Goal: Task Accomplishment & Management: Complete application form

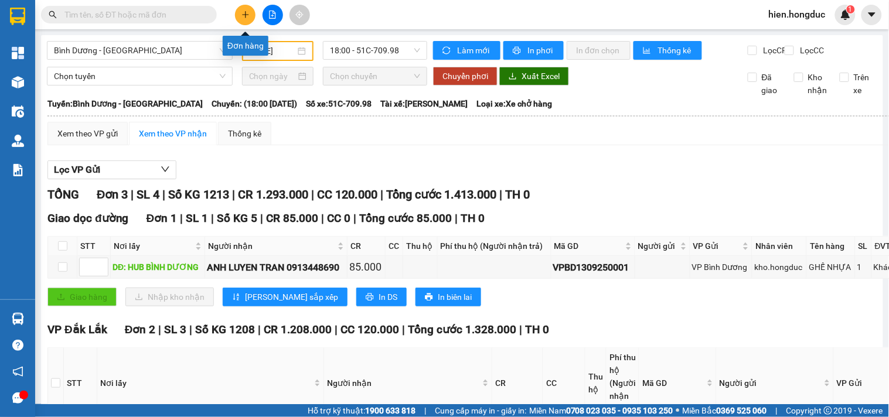
click at [243, 22] on button at bounding box center [245, 15] width 21 height 21
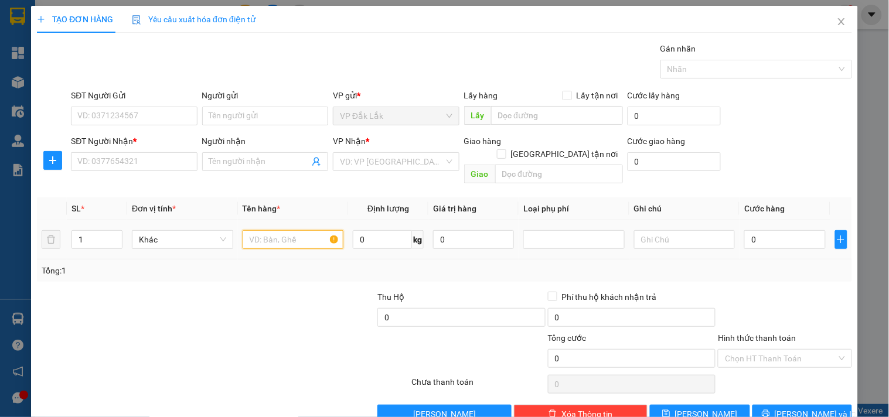
click at [271, 230] on input "text" at bounding box center [293, 239] width 101 height 19
click at [111, 162] on input "SĐT Người Nhận *" at bounding box center [134, 161] width 126 height 19
click at [838, 24] on icon "close" at bounding box center [841, 21] width 6 height 7
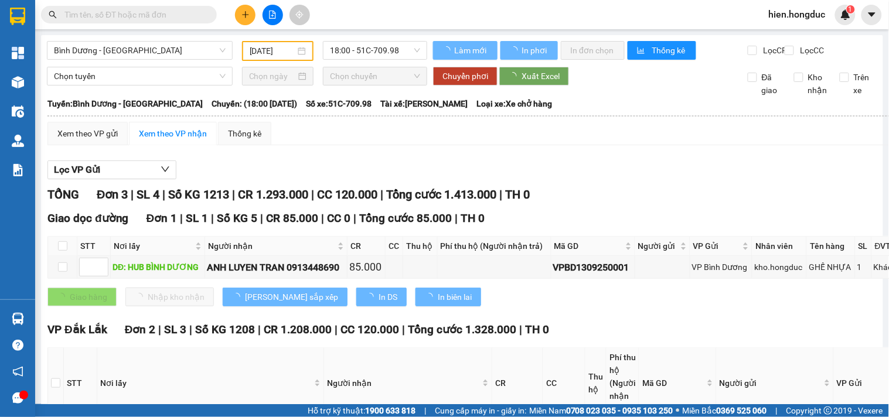
click at [133, 12] on input "text" at bounding box center [133, 14] width 138 height 13
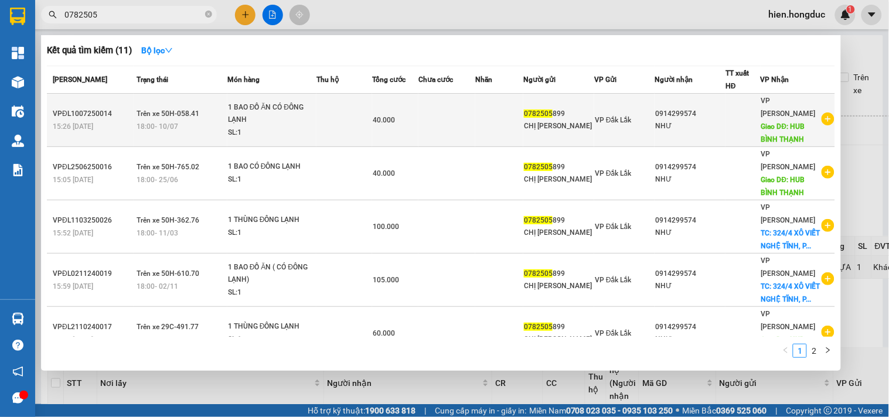
type input "0782505"
click at [822, 113] on icon "plus-circle" at bounding box center [828, 119] width 13 height 13
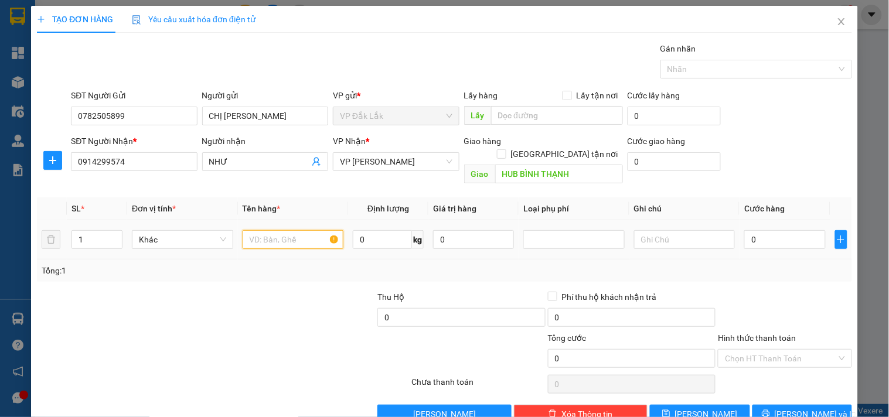
click at [258, 230] on input "text" at bounding box center [293, 239] width 101 height 19
type input "1 BAO GẠO"
click at [368, 230] on input "0" at bounding box center [382, 239] width 59 height 19
type input "10"
click at [768, 230] on input "0" at bounding box center [784, 239] width 81 height 19
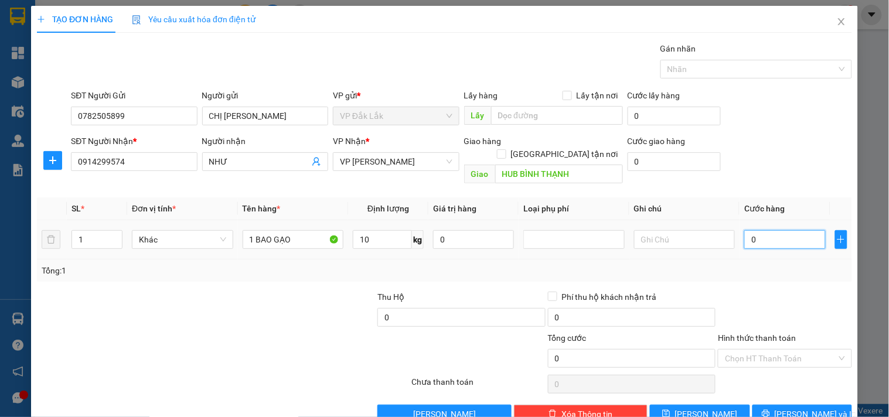
type input "3"
type input "35"
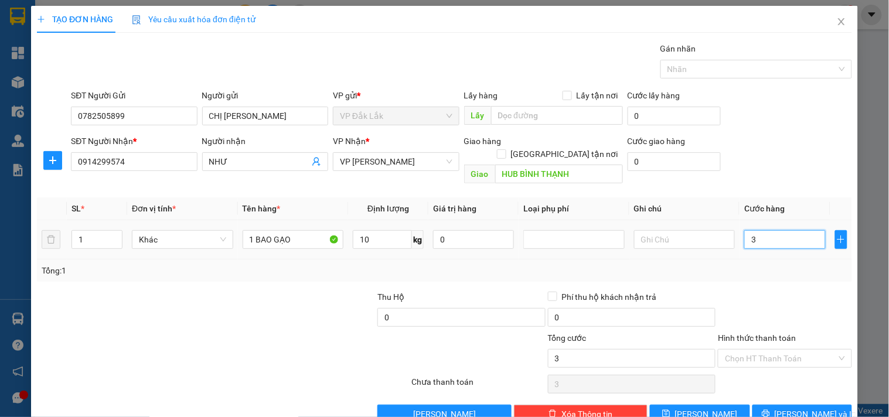
type input "35"
type input "350"
type input "3.500"
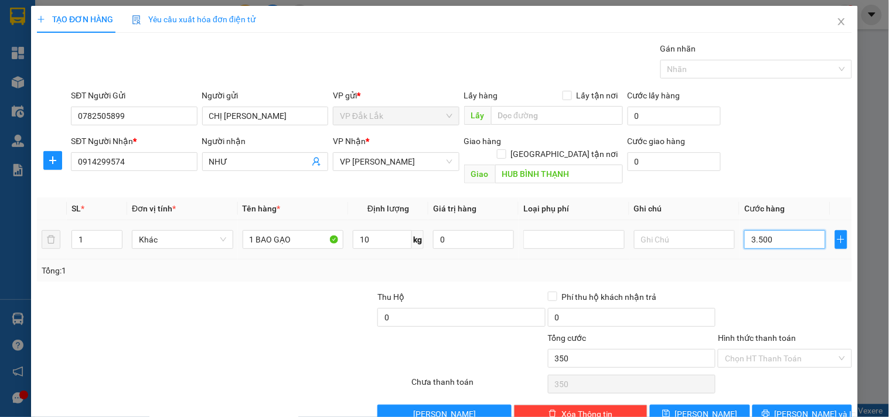
type input "3.500"
type input "35.000"
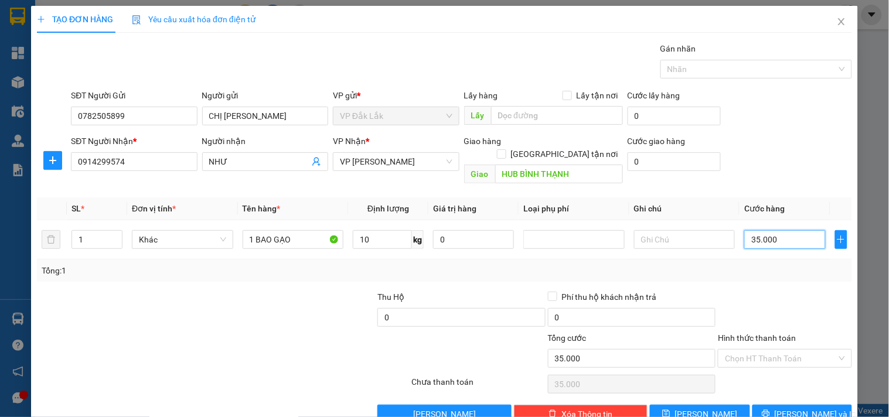
scroll to position [16, 0]
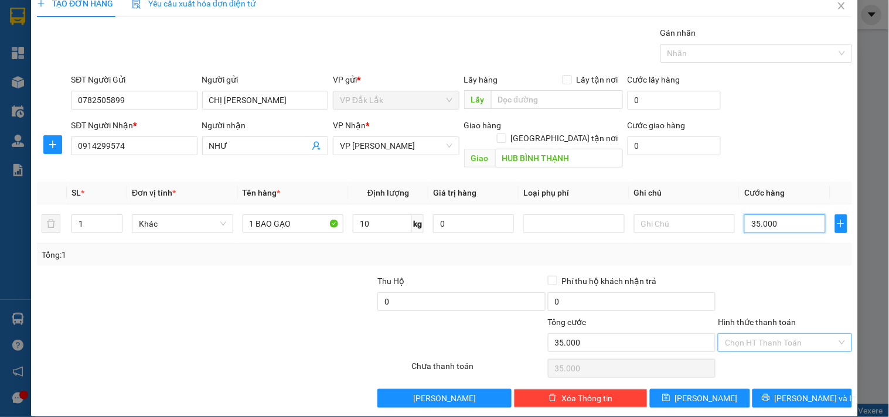
type input "35.000"
click at [772, 334] on input "Hình thức thanh toán" at bounding box center [780, 343] width 111 height 18
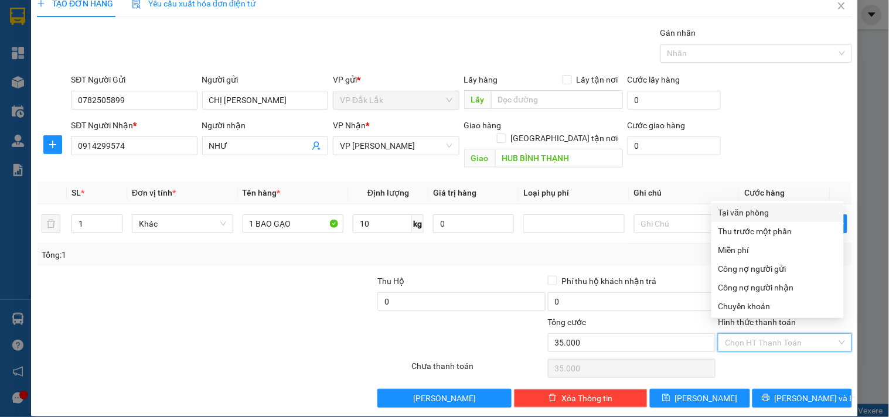
click at [746, 212] on div "Tại văn phòng" at bounding box center [777, 212] width 118 height 13
type input "0"
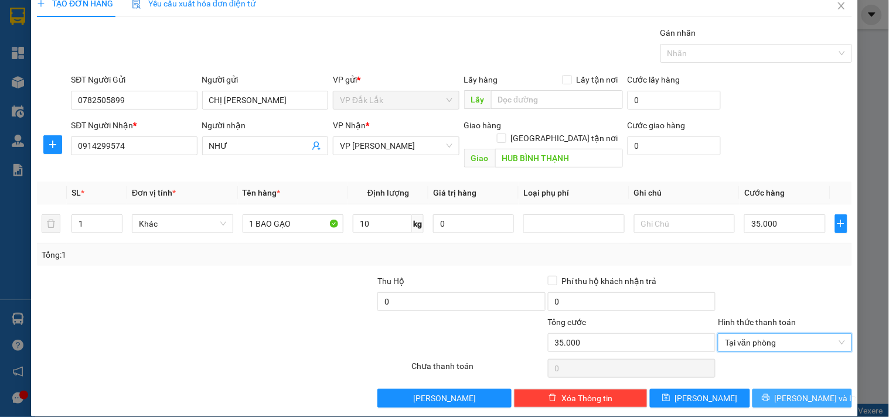
click at [779, 389] on button "[PERSON_NAME] và In" at bounding box center [802, 398] width 100 height 19
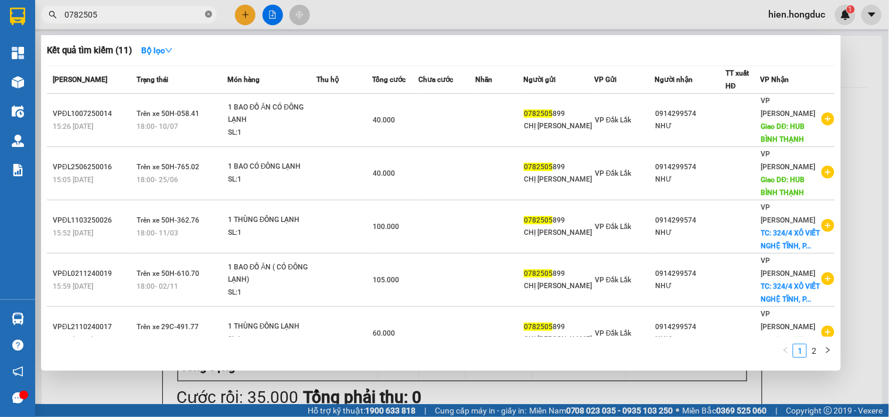
click at [208, 12] on icon "close-circle" at bounding box center [208, 14] width 7 height 7
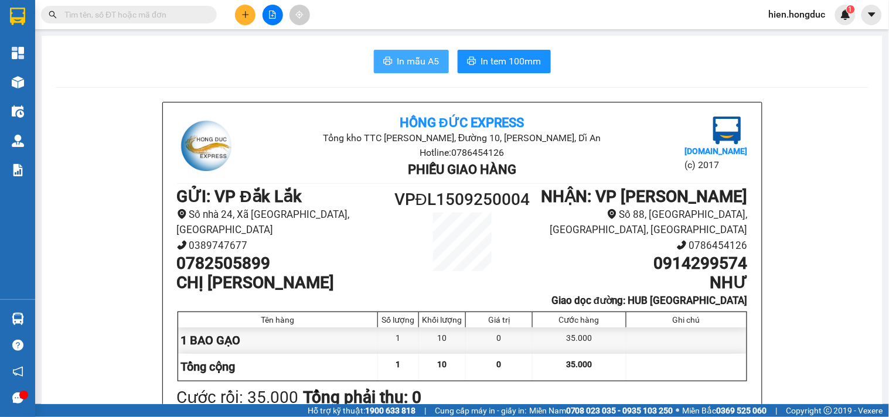
click at [409, 61] on span "In mẫu A5" at bounding box center [418, 61] width 42 height 15
click at [487, 66] on span "In tem 100mm" at bounding box center [511, 61] width 60 height 15
click at [423, 59] on span "In mẫu A5" at bounding box center [418, 61] width 42 height 15
click at [244, 11] on icon "plus" at bounding box center [245, 15] width 8 height 8
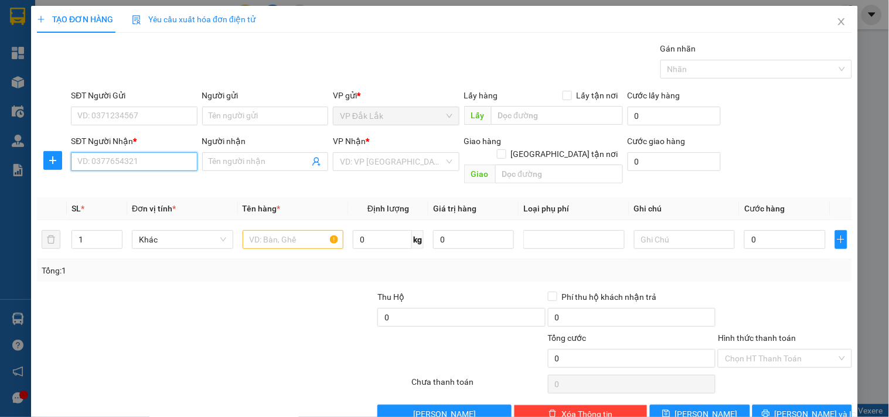
click at [131, 162] on input "SĐT Người Nhận *" at bounding box center [134, 161] width 126 height 19
click at [142, 114] on input "SĐT Người Gửi" at bounding box center [134, 116] width 126 height 19
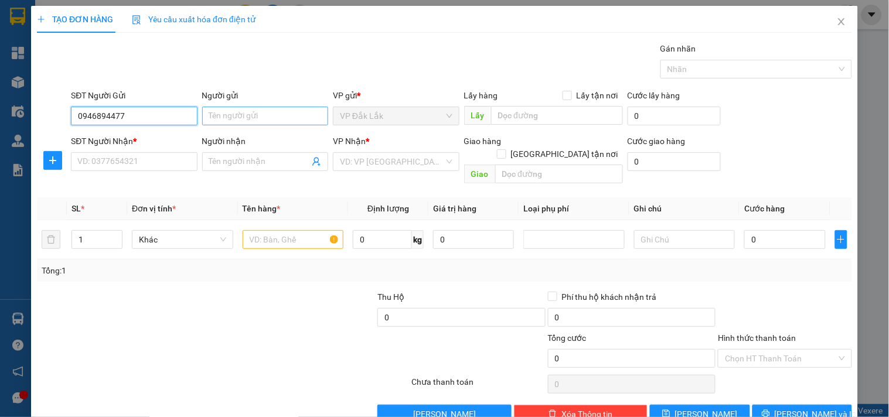
type input "0946894477"
click at [268, 115] on input "Người gửi" at bounding box center [265, 116] width 126 height 19
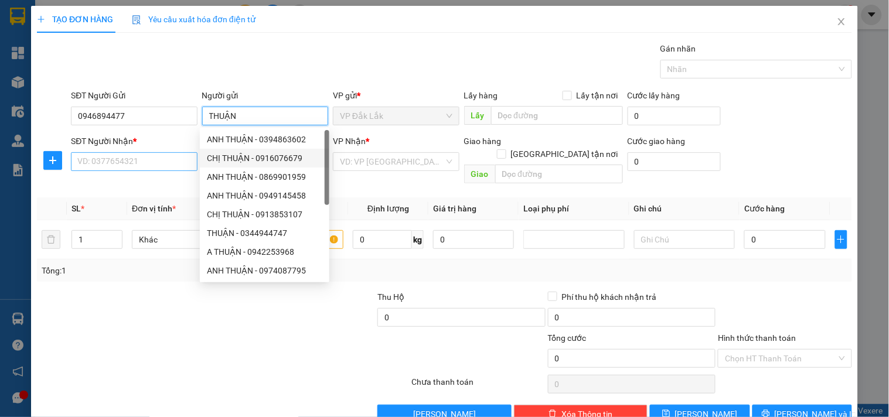
type input "THUẬN"
click at [101, 163] on input "SĐT Người Nhận *" at bounding box center [134, 161] width 126 height 19
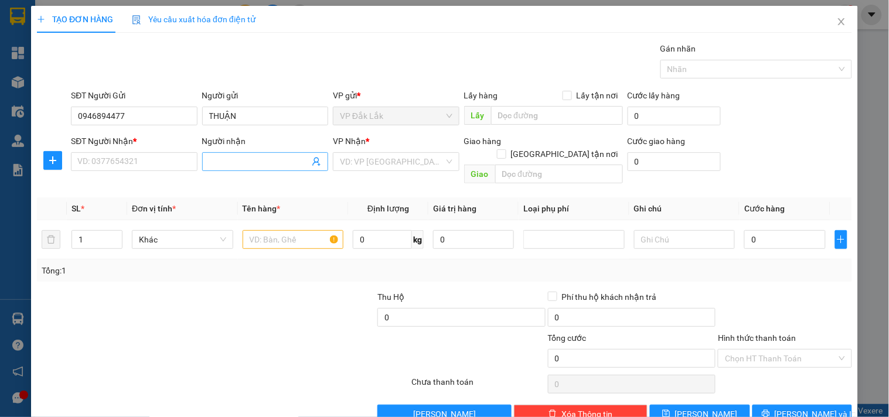
click at [291, 162] on input "Người nhận" at bounding box center [259, 161] width 100 height 13
type input "PHƯƠNG BẮC"
click at [95, 161] on input "SĐT Người Nhận *" at bounding box center [134, 161] width 126 height 19
click at [379, 165] on input "search" at bounding box center [392, 162] width 104 height 18
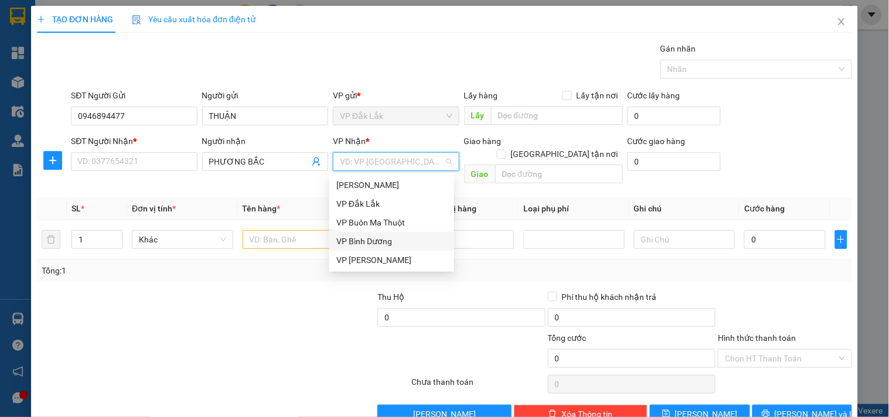
click at [372, 242] on div "VP Bình Dương" at bounding box center [391, 241] width 111 height 13
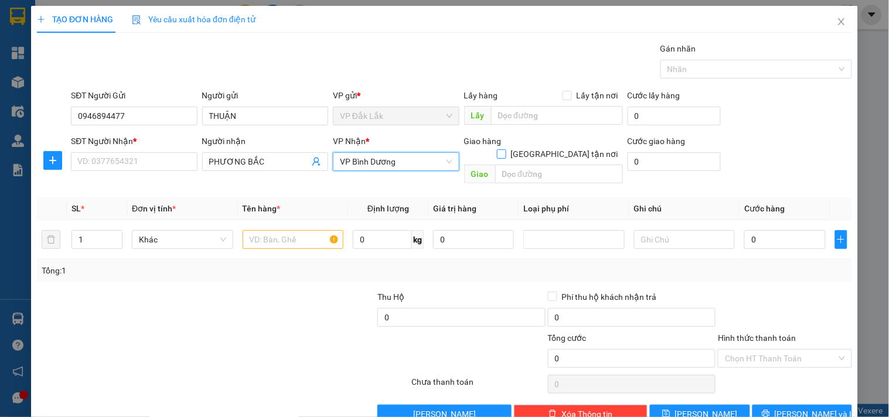
click at [505, 149] on input "[GEOGRAPHIC_DATA] tận nơi" at bounding box center [501, 153] width 8 height 8
checkbox input "true"
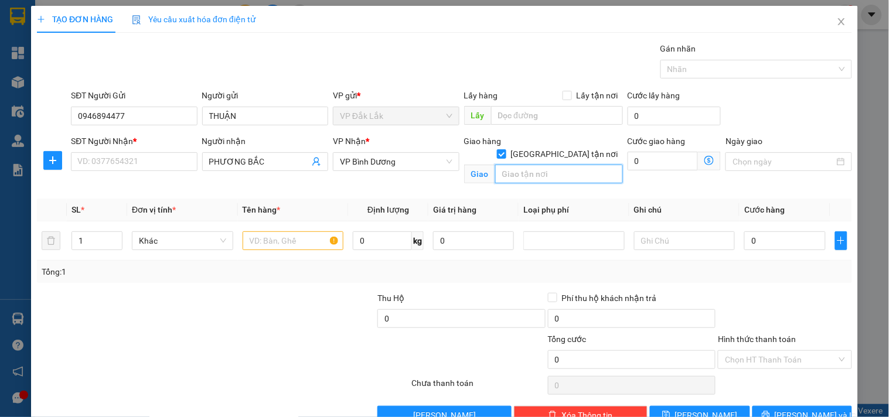
click at [536, 165] on input "text" at bounding box center [559, 174] width 128 height 19
type input "KH"
click at [557, 148] on label "[GEOGRAPHIC_DATA] tận nơi" at bounding box center [560, 154] width 126 height 13
click at [505, 149] on input "[GEOGRAPHIC_DATA] tận nơi" at bounding box center [501, 153] width 8 height 8
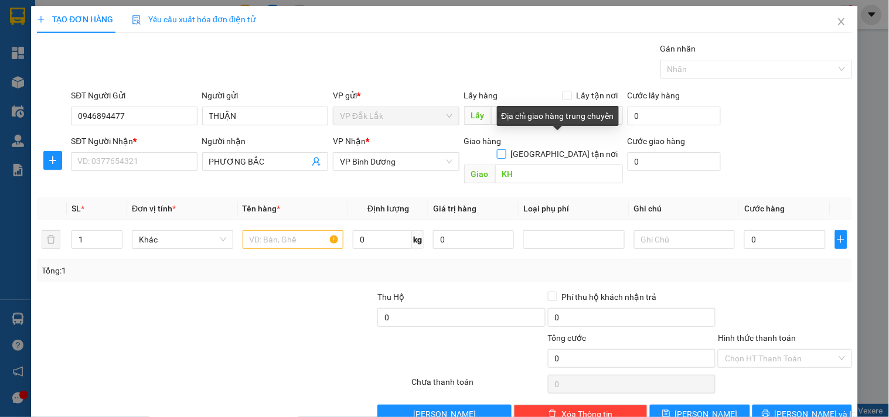
click at [497, 149] on input "[GEOGRAPHIC_DATA] tận nơi" at bounding box center [501, 153] width 8 height 8
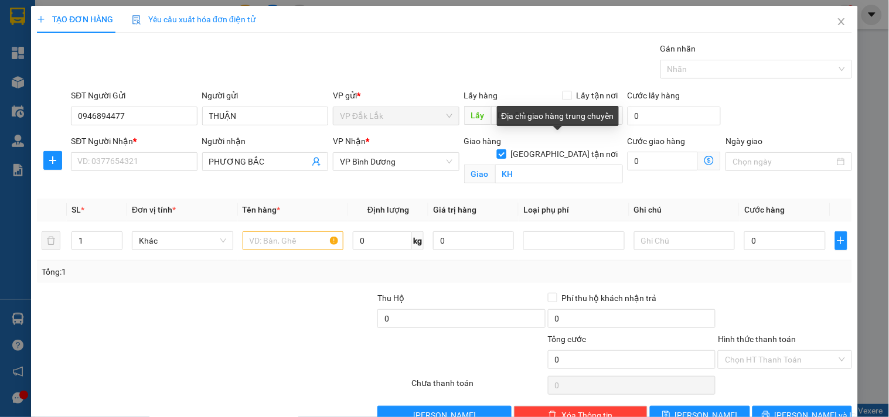
click at [497, 149] on input "[GEOGRAPHIC_DATA] tận nơi" at bounding box center [501, 153] width 8 height 8
checkbox input "false"
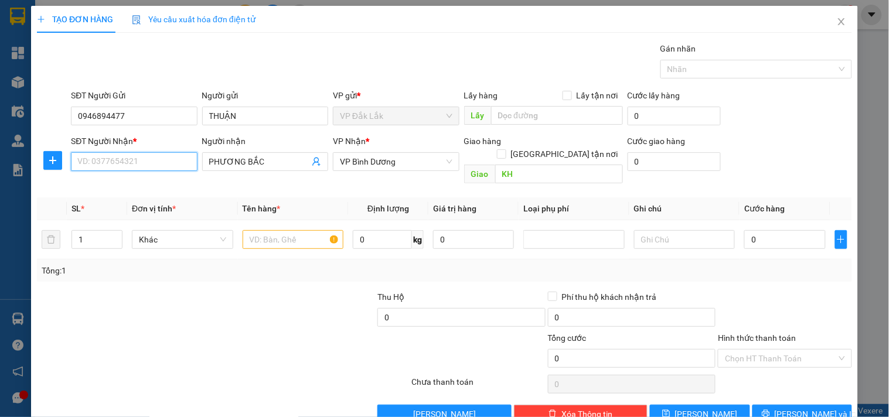
click at [152, 161] on input "SĐT Người Nhận *" at bounding box center [134, 161] width 126 height 19
type input "0941899009"
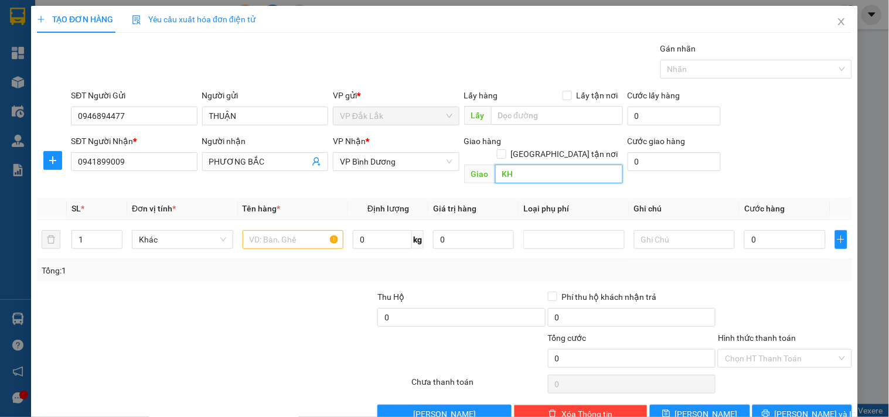
click at [524, 165] on input "KH" at bounding box center [559, 174] width 128 height 19
type input "[PERSON_NAME]"
click at [273, 230] on input "text" at bounding box center [293, 239] width 101 height 19
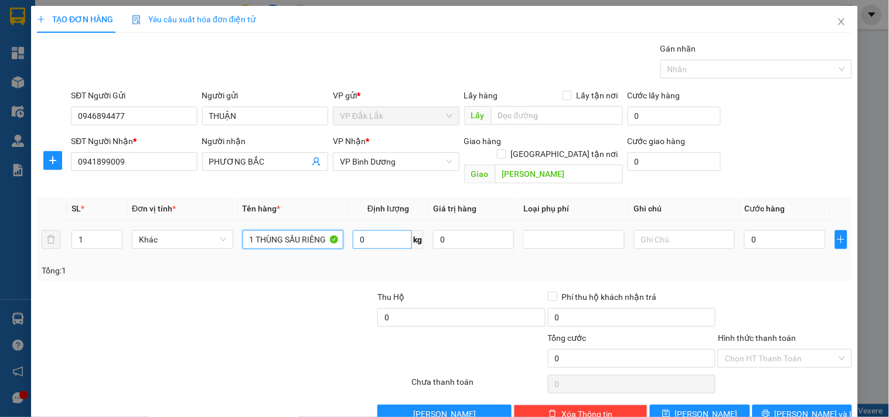
type input "1 THÙNG SẦU RIÊNG"
click at [376, 230] on input "0" at bounding box center [382, 239] width 59 height 19
type input "12"
click at [786, 230] on input "0" at bounding box center [784, 239] width 81 height 19
type input "4"
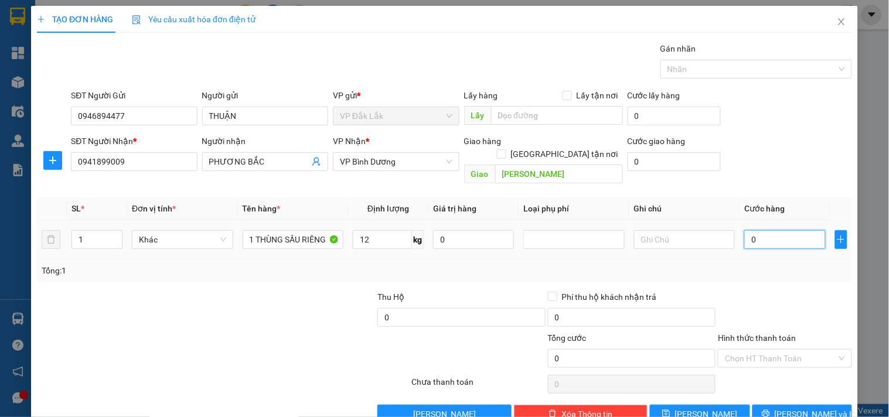
type input "4"
type input "40"
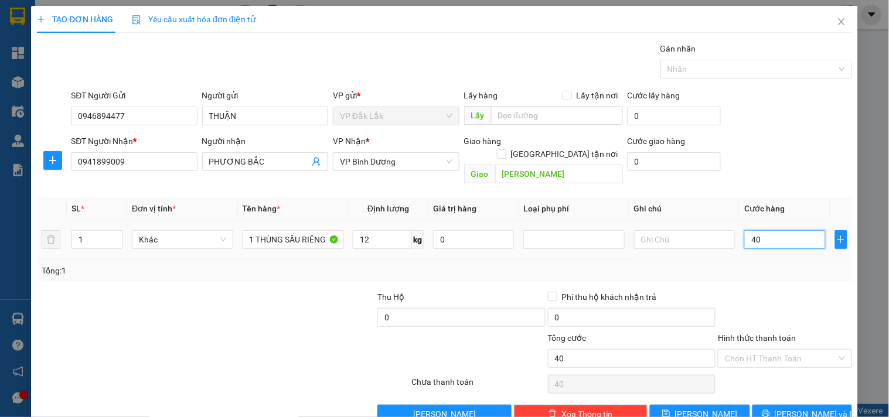
type input "400"
type input "4.000"
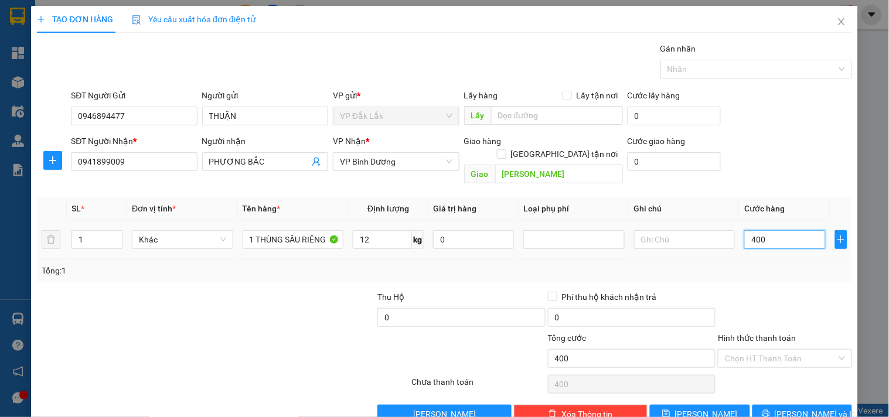
type input "4.000"
type input "40.000"
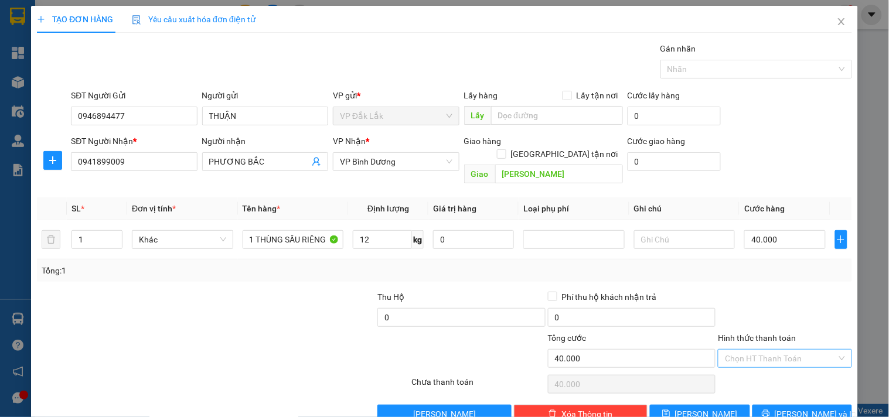
click at [754, 350] on input "Hình thức thanh toán" at bounding box center [780, 359] width 111 height 18
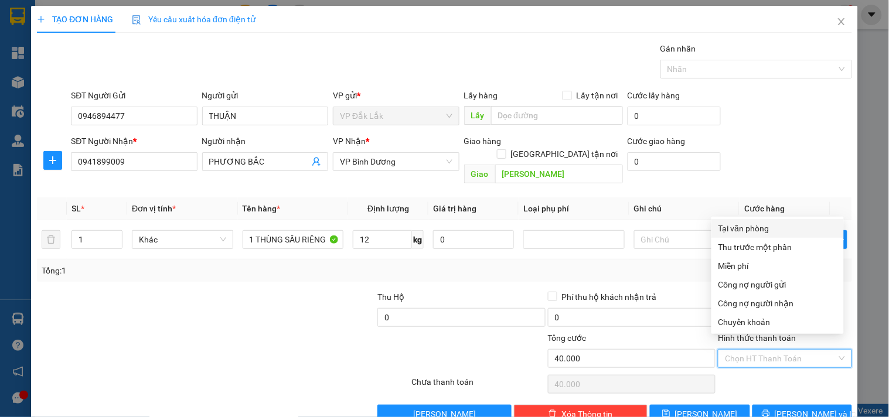
click at [746, 223] on div "Tại văn phòng" at bounding box center [777, 228] width 118 height 13
type input "0"
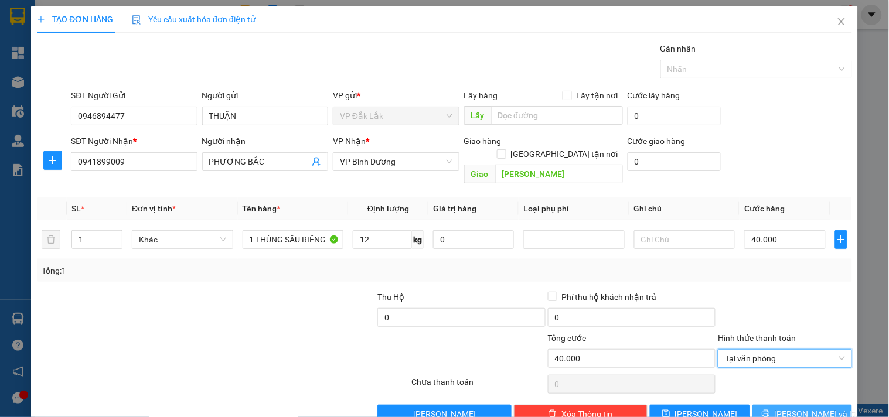
click at [760, 405] on button "[PERSON_NAME] và In" at bounding box center [802, 414] width 100 height 19
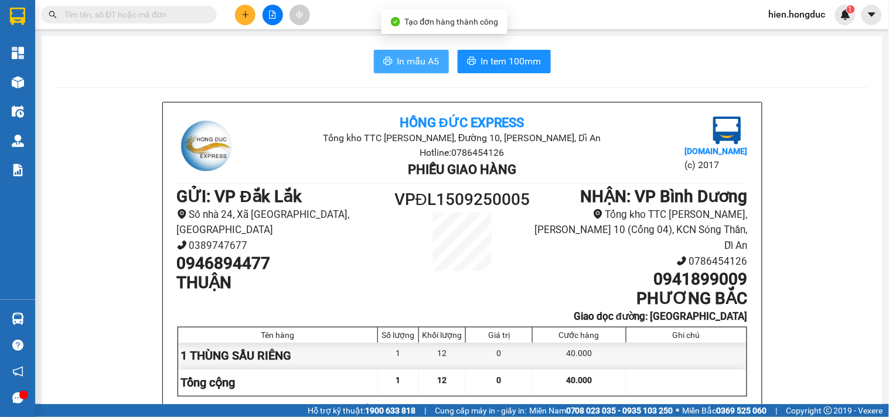
click at [398, 59] on span "In mẫu A5" at bounding box center [418, 61] width 42 height 15
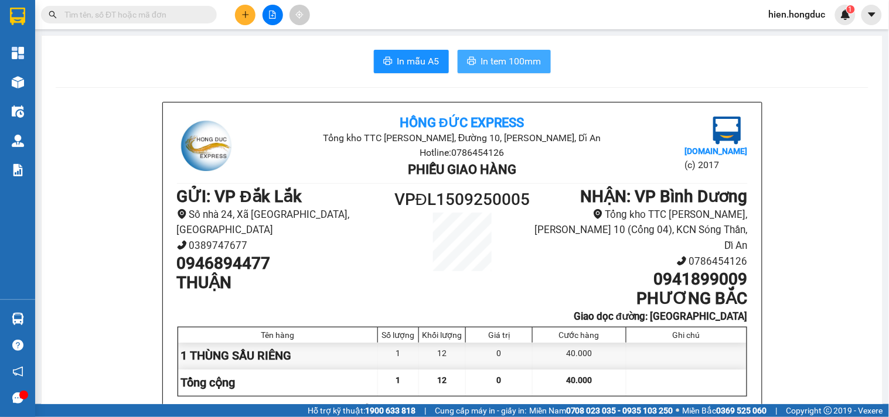
click at [490, 63] on span "In tem 100mm" at bounding box center [511, 61] width 60 height 15
click at [246, 16] on icon "plus" at bounding box center [245, 15] width 8 height 8
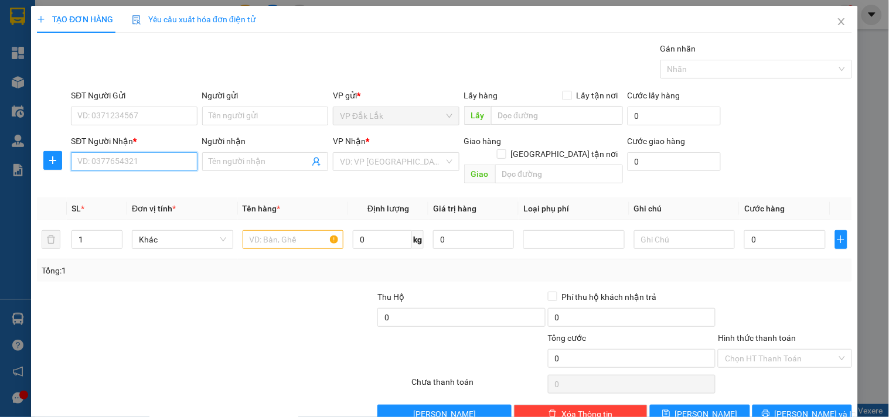
click at [143, 153] on input "SĐT Người Nhận *" at bounding box center [134, 161] width 126 height 19
click at [142, 158] on input "SĐT Người Nhận *" at bounding box center [134, 161] width 126 height 19
type input "0908124313"
click at [149, 188] on div "0908124313 - CÔ [PERSON_NAME](BÁC YẾN)" at bounding box center [160, 185] width 167 height 13
type input "CÔ [PERSON_NAME](BÁC YẾN)"
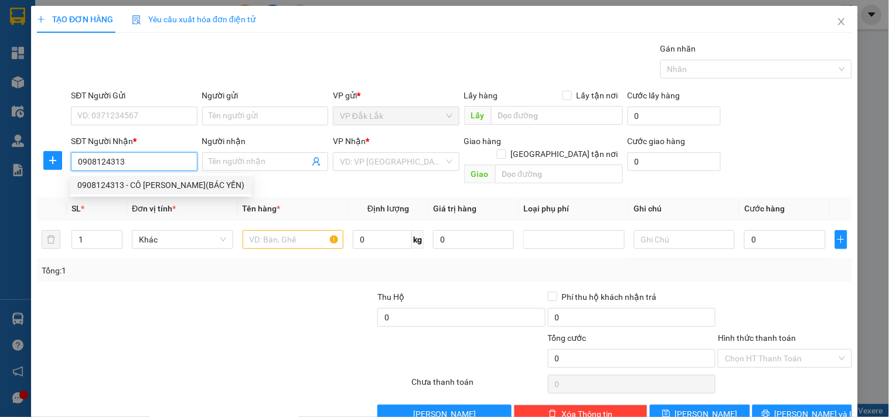
checkbox input "true"
type input "SN 281, [STREET_ADDRESS][PERSON_NAME]"
type input "135.000"
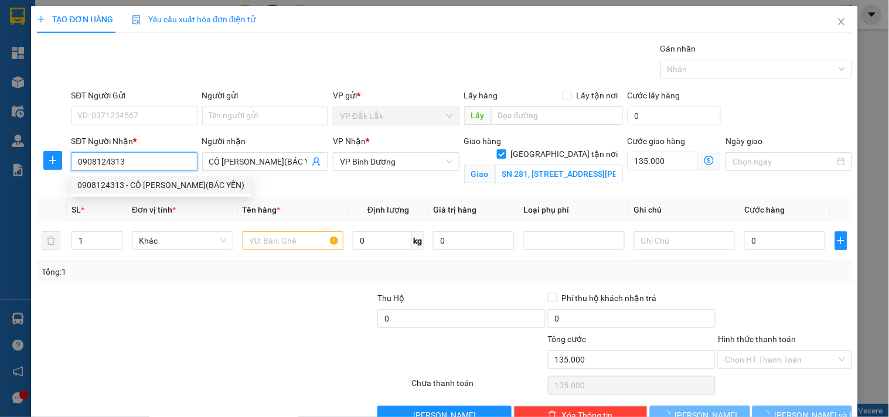
type input "250.000"
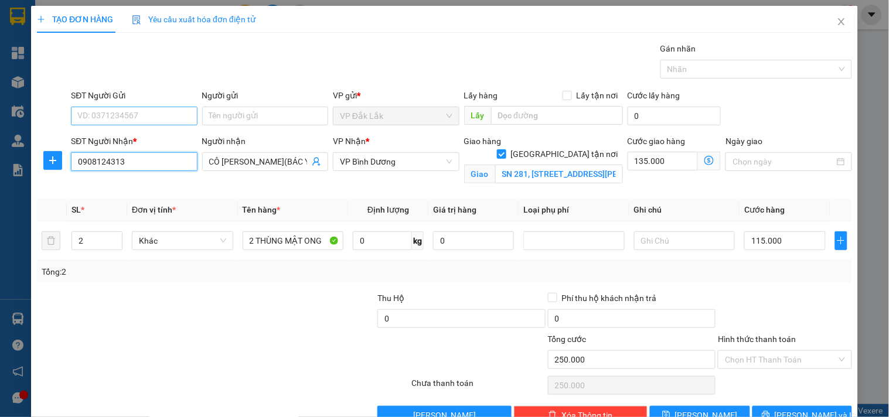
type input "0908124313"
click at [143, 117] on input "SĐT Người Gửi" at bounding box center [134, 116] width 126 height 19
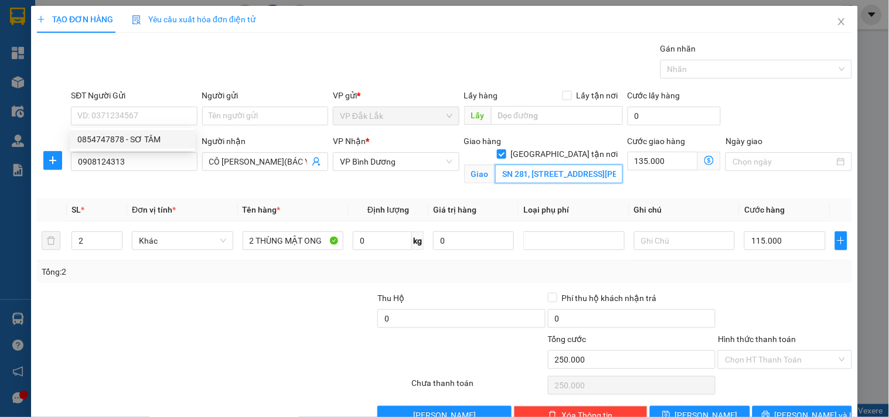
click at [529, 165] on input "SN 281, [STREET_ADDRESS][PERSON_NAME]" at bounding box center [559, 174] width 128 height 19
click at [544, 165] on input "SN 281, [STREET_ADDRESS][PERSON_NAME]" at bounding box center [559, 174] width 128 height 19
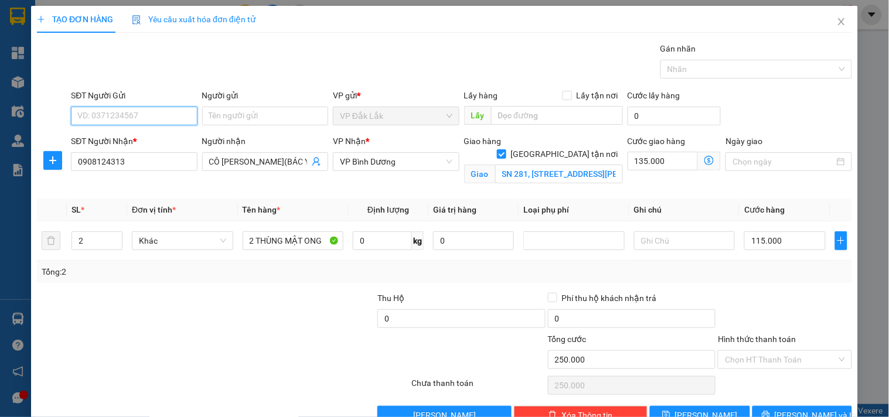
click at [135, 121] on input "SĐT Người Gửi" at bounding box center [134, 116] width 126 height 19
click at [132, 134] on div "0854747878 - SƠ TÂM" at bounding box center [132, 139] width 111 height 13
type input "0854747878"
type input "SƠ TÂM"
type input "0854747878"
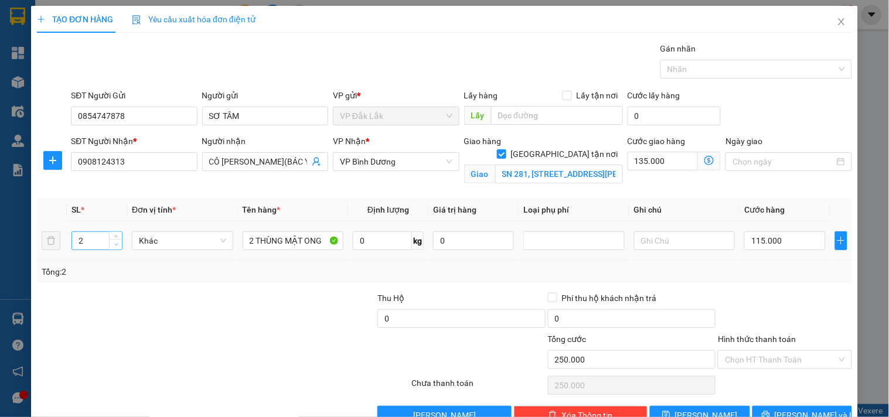
type input "1"
click at [115, 245] on icon "down" at bounding box center [116, 245] width 4 height 4
click at [252, 241] on input "2 THÙNG MẬT ONG" at bounding box center [293, 240] width 101 height 19
type input "1 THÙNG MẬT ONG"
click at [376, 231] on input "0" at bounding box center [382, 240] width 59 height 19
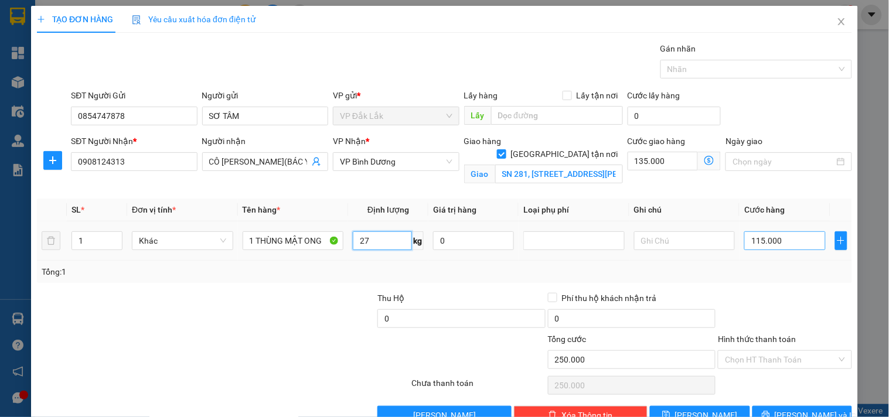
type input "27"
click at [781, 238] on input "115.000" at bounding box center [784, 240] width 81 height 19
click at [659, 159] on input "135.000" at bounding box center [663, 161] width 71 height 19
type input "115.009"
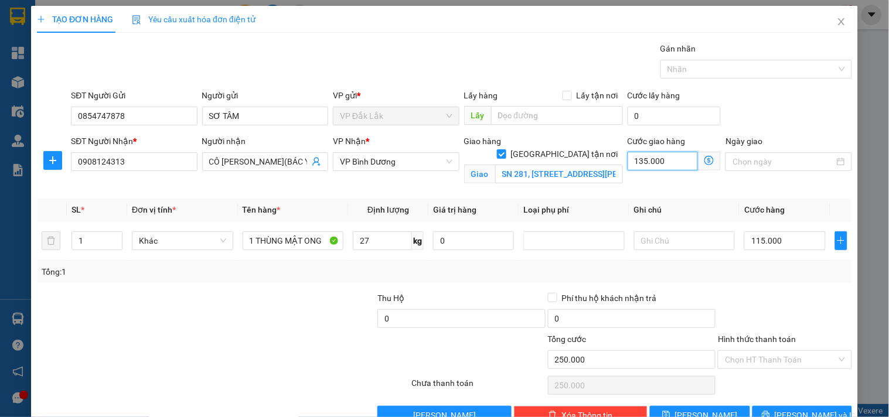
type input "9"
type input "115.090"
type input "90"
type input "115.900"
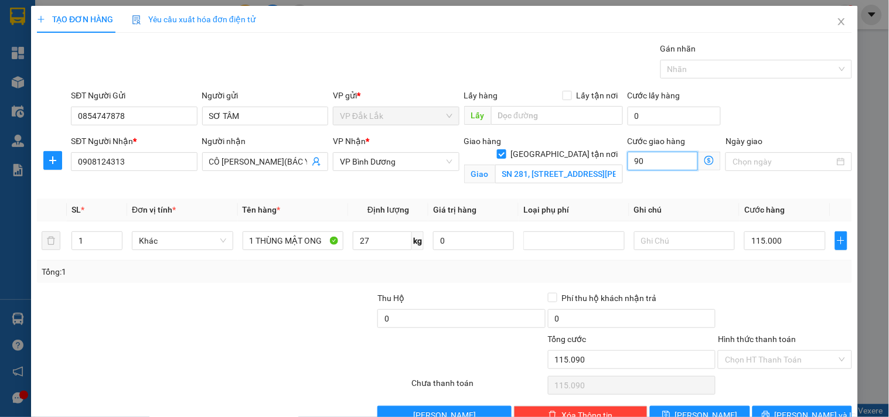
type input "115.900"
type input "900"
type input "124.000"
type input "9.000"
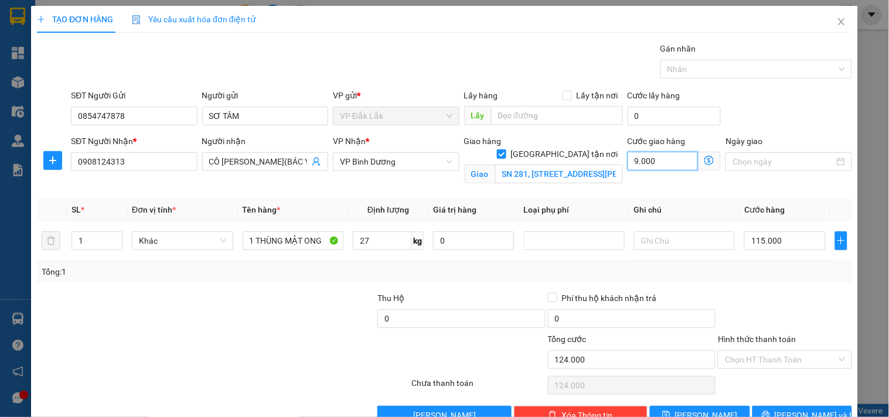
type input "205.000"
type input "90.000"
click at [764, 245] on input "115.000" at bounding box center [784, 240] width 81 height 19
type input "90.005"
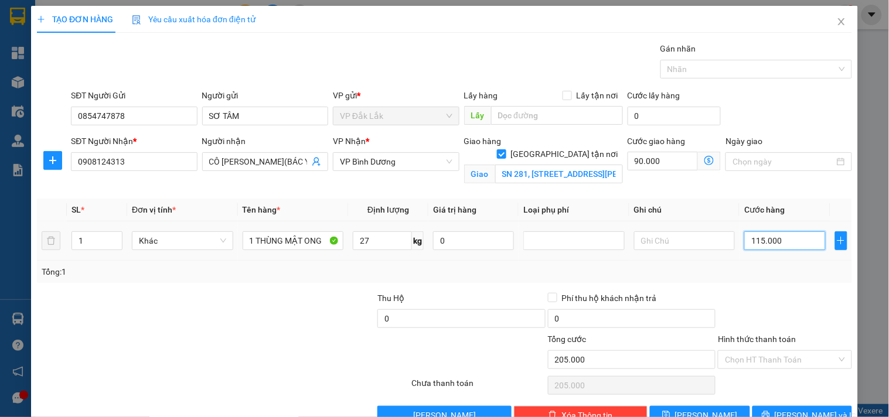
type input "90.005"
type input "5"
type input "90.055"
type input "55"
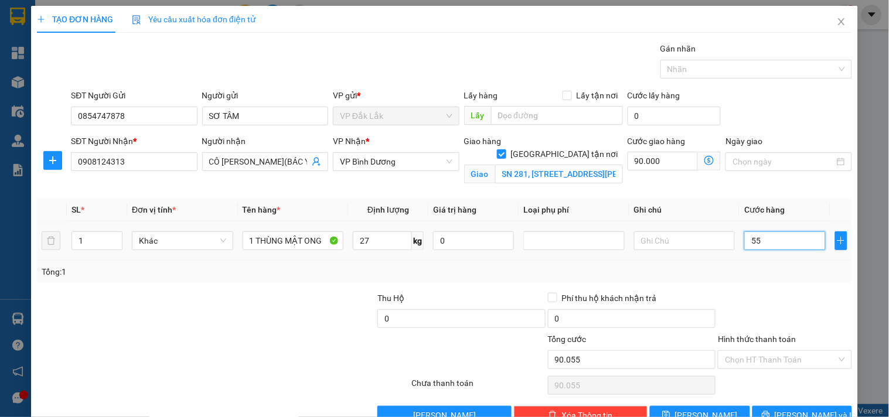
type input "90.550"
type input "5.500"
type input "95.500"
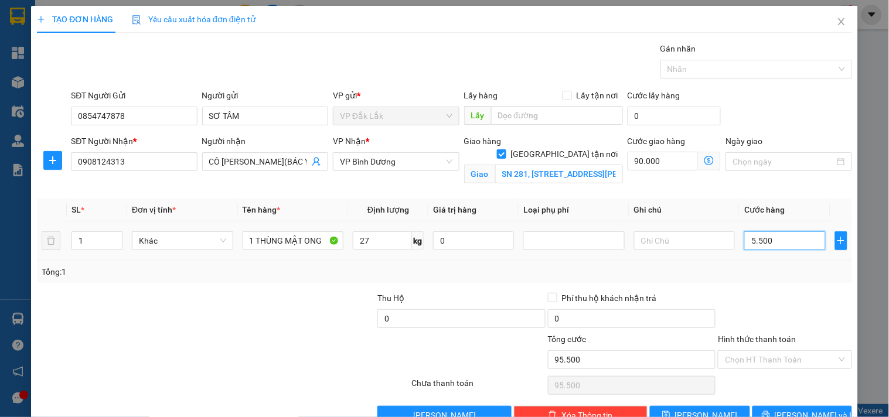
type input "145.000"
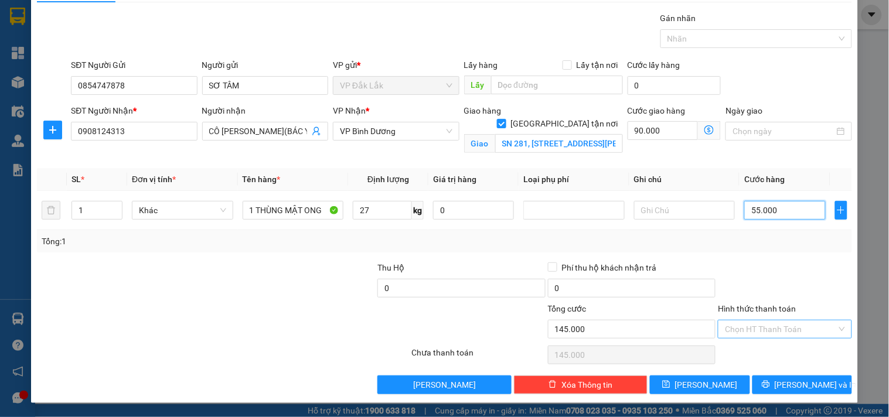
type input "55.000"
click at [764, 331] on input "Hình thức thanh toán" at bounding box center [780, 330] width 111 height 18
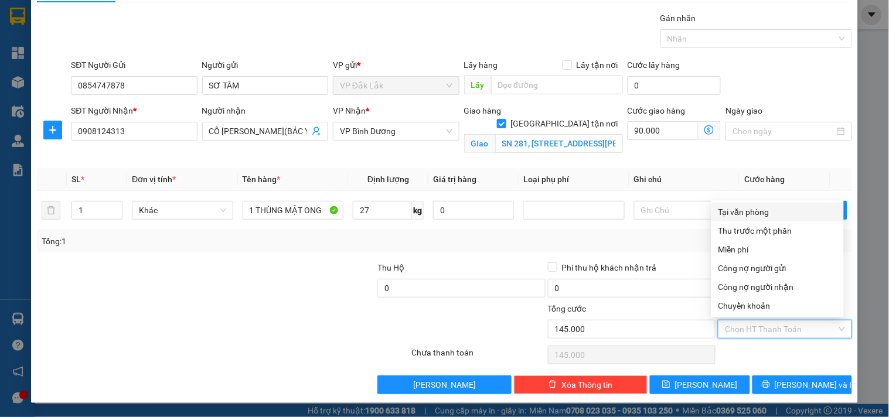
click at [753, 213] on div "Tại văn phòng" at bounding box center [777, 212] width 118 height 13
type input "0"
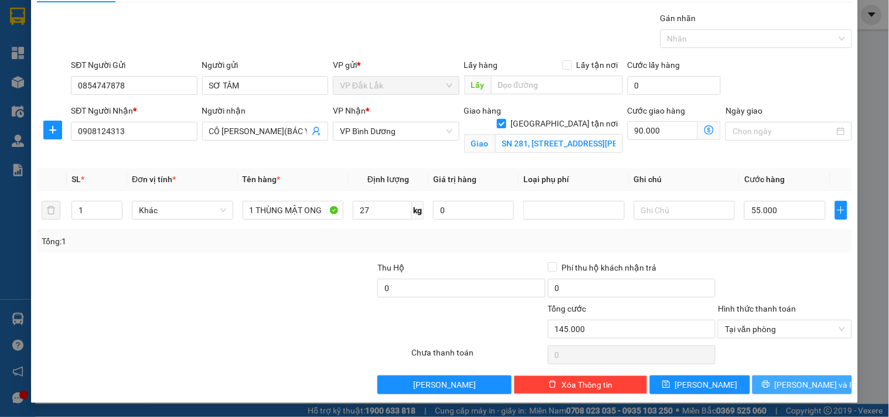
click at [789, 390] on span "[PERSON_NAME] và In" at bounding box center [816, 385] width 82 height 13
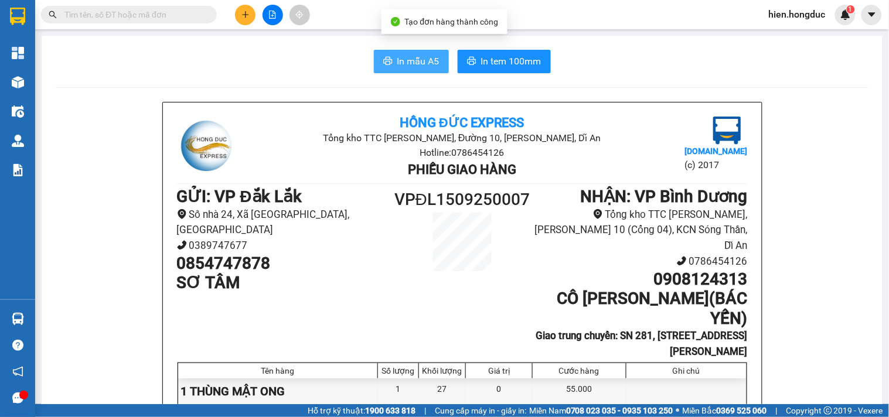
click at [414, 63] on span "In mẫu A5" at bounding box center [418, 61] width 42 height 15
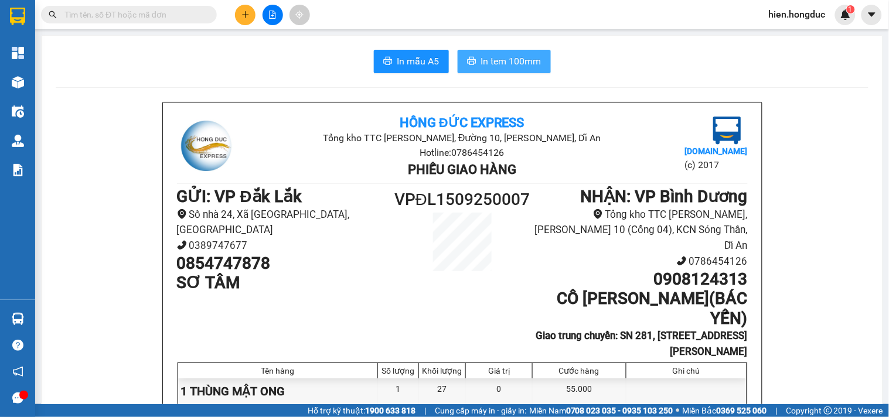
drag, startPoint x: 482, startPoint y: 62, endPoint x: 514, endPoint y: 62, distance: 32.2
click at [482, 62] on span "In tem 100mm" at bounding box center [511, 61] width 60 height 15
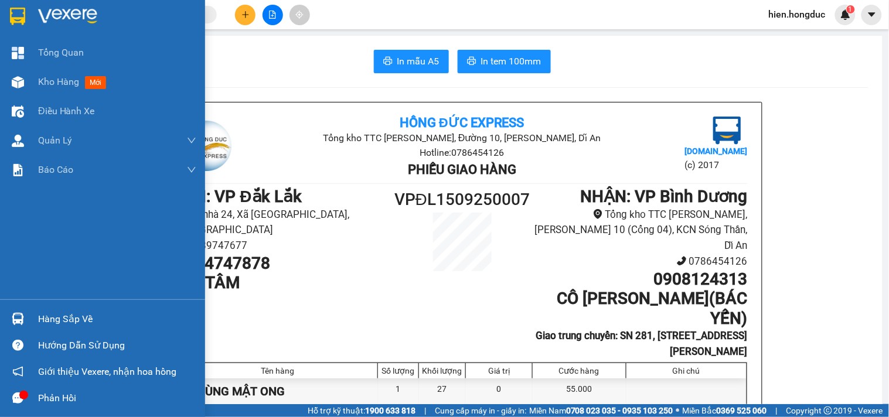
click at [57, 13] on img at bounding box center [67, 17] width 59 height 18
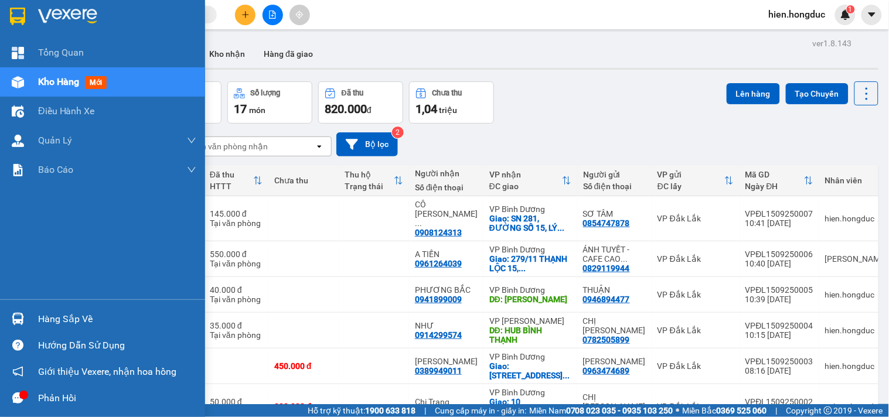
click at [49, 13] on img at bounding box center [67, 17] width 59 height 18
